Goal: Information Seeking & Learning: Find specific fact

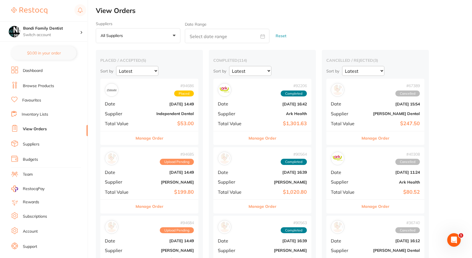
click at [37, 71] on link "Dashboard" at bounding box center [33, 71] width 20 height 6
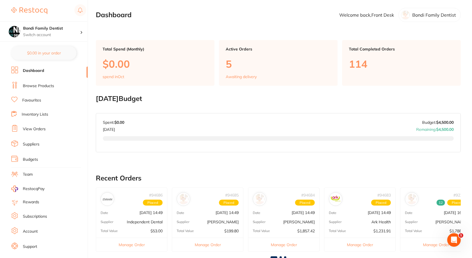
click at [45, 86] on link "Browse Products" at bounding box center [38, 86] width 31 height 6
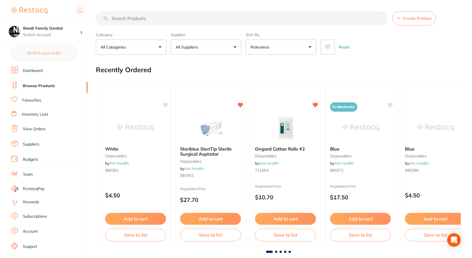
click at [141, 21] on input "search" at bounding box center [242, 18] width 292 height 14
click at [141, 20] on input "search" at bounding box center [242, 18] width 292 height 14
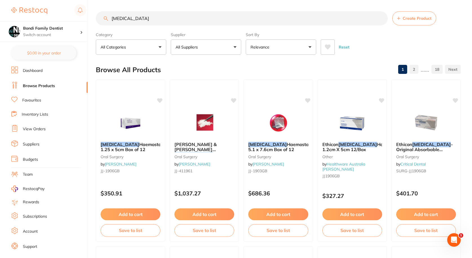
click at [137, 21] on input "[MEDICAL_DATA]" at bounding box center [242, 18] width 292 height 14
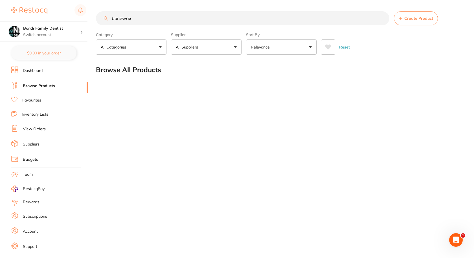
type input "bonewax"
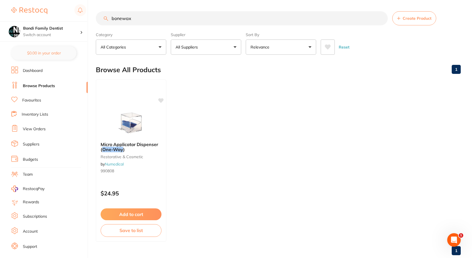
click at [135, 18] on input "bonewax" at bounding box center [242, 18] width 292 height 14
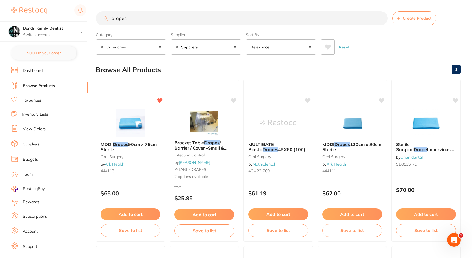
type input "drapes"
